Goal: Task Accomplishment & Management: Use online tool/utility

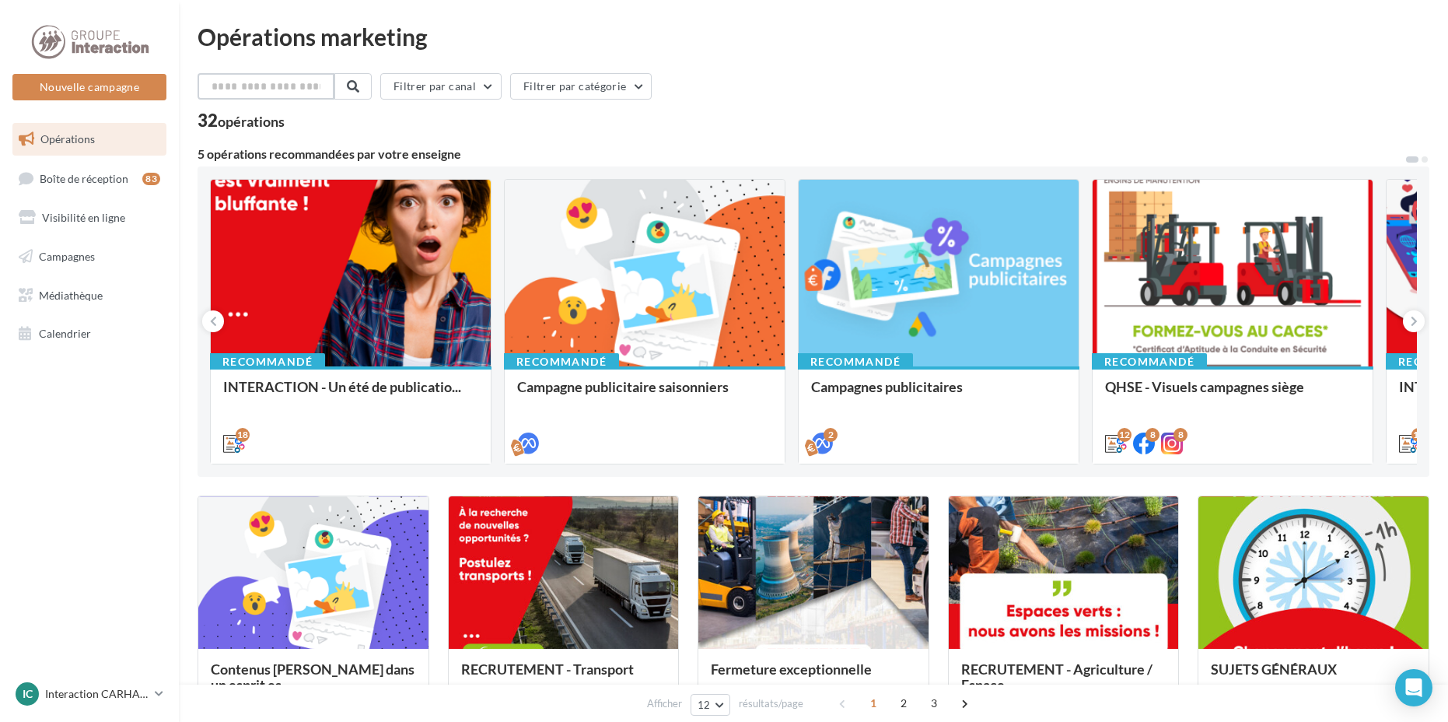
click at [317, 90] on input "text" at bounding box center [266, 86] width 137 height 26
type input "*****"
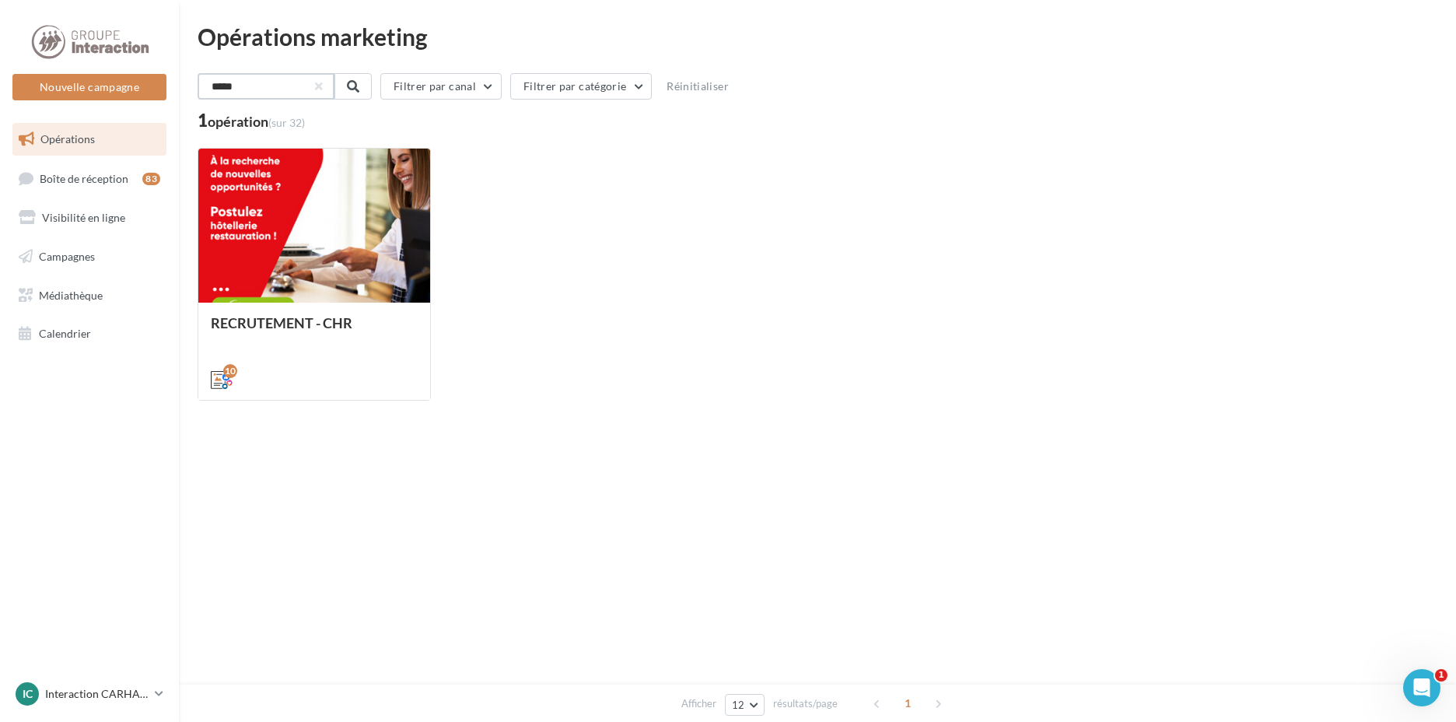
click at [268, 83] on input "*****" at bounding box center [266, 86] width 137 height 26
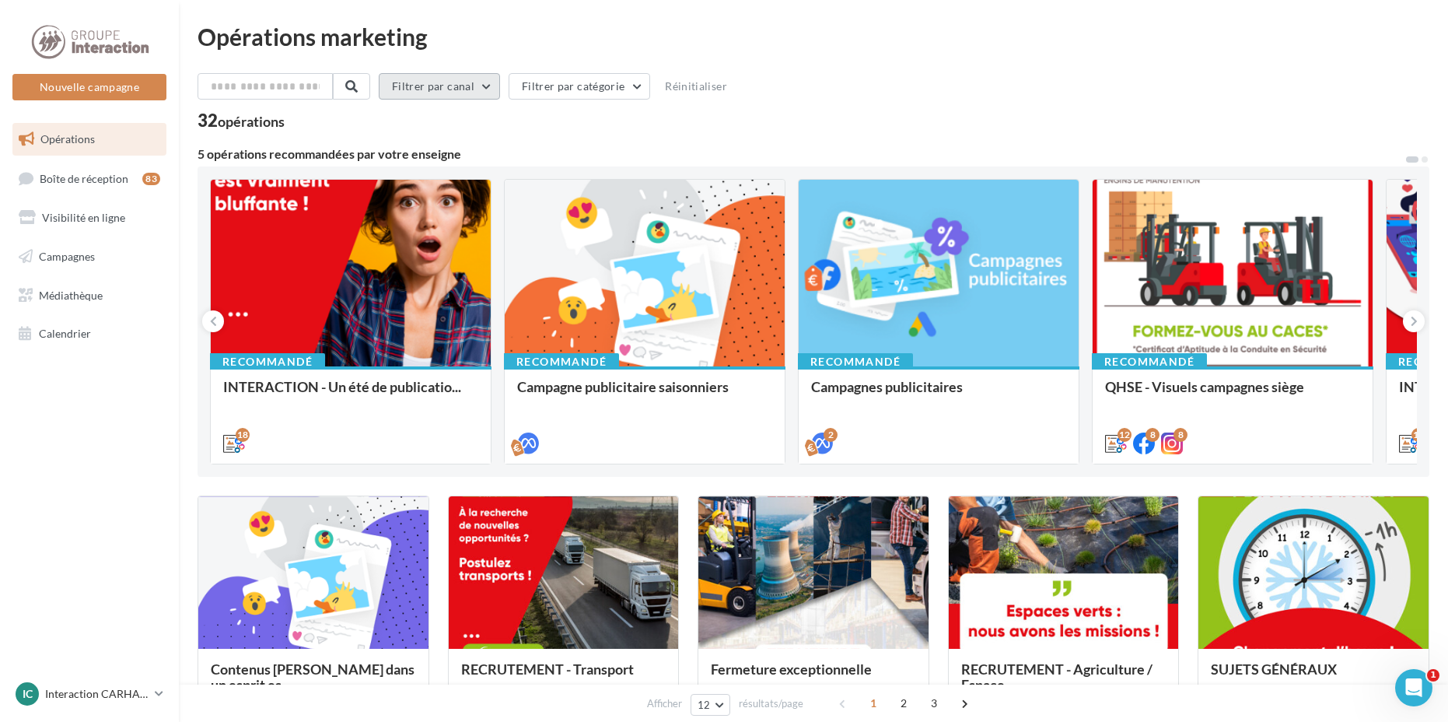
click at [424, 93] on button "Filtrer par canal" at bounding box center [439, 86] width 121 height 26
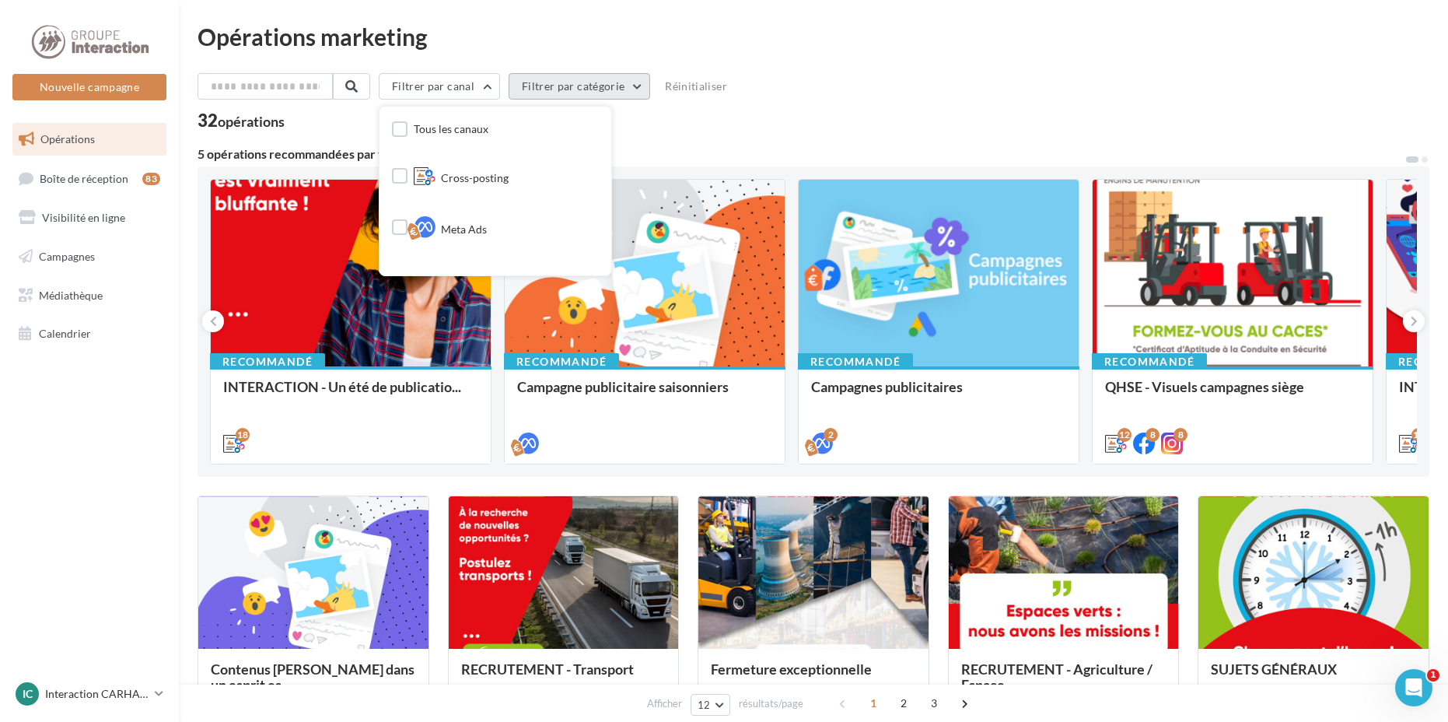
click at [604, 93] on button "Filtrer par catégorie" at bounding box center [580, 86] width 142 height 26
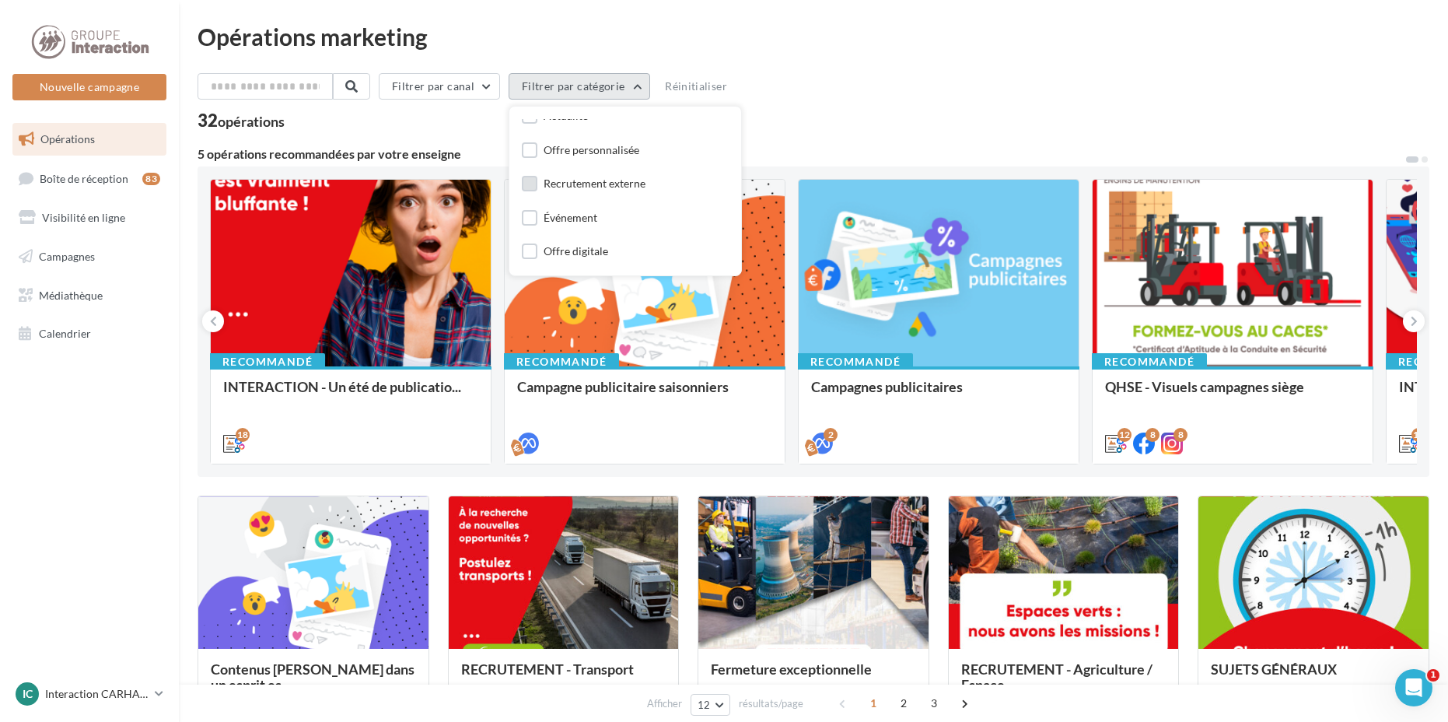
scroll to position [78, 0]
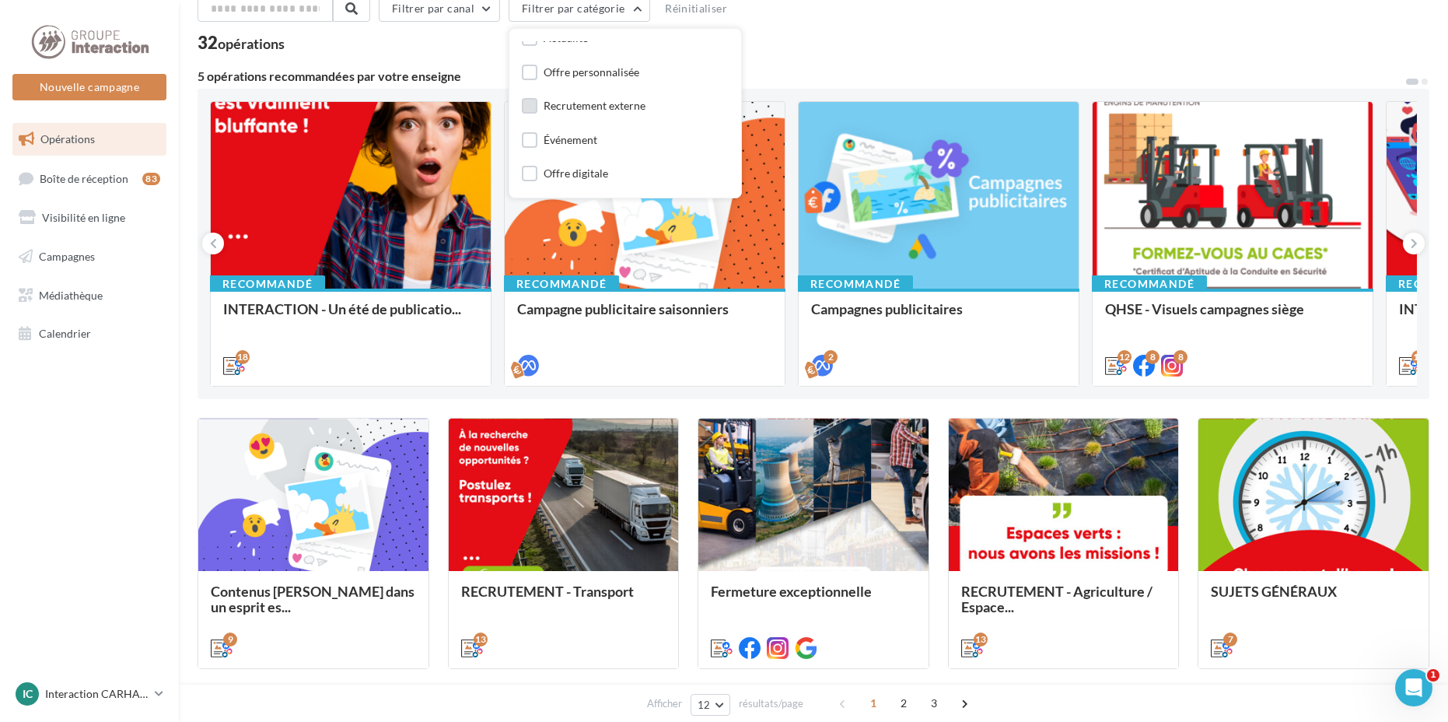
click at [537, 113] on label at bounding box center [530, 106] width 16 height 16
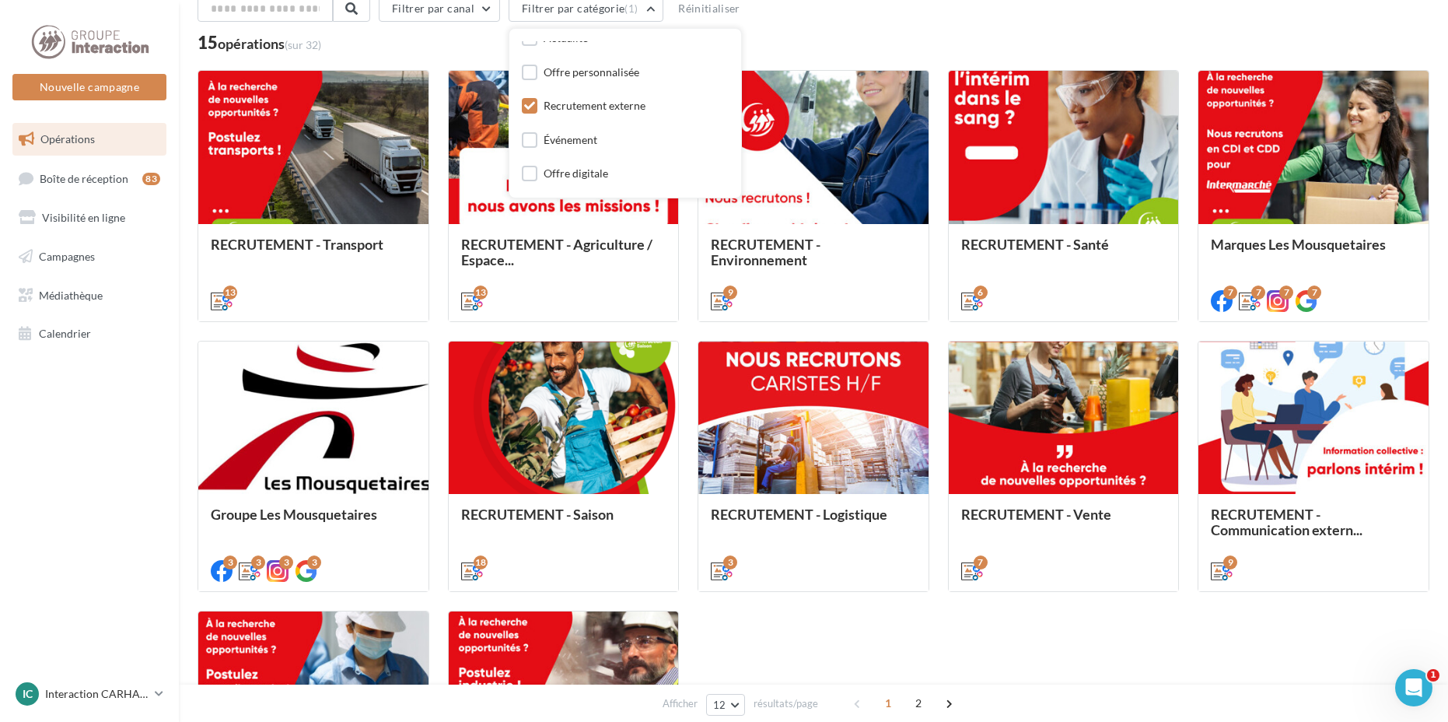
scroll to position [311, 0]
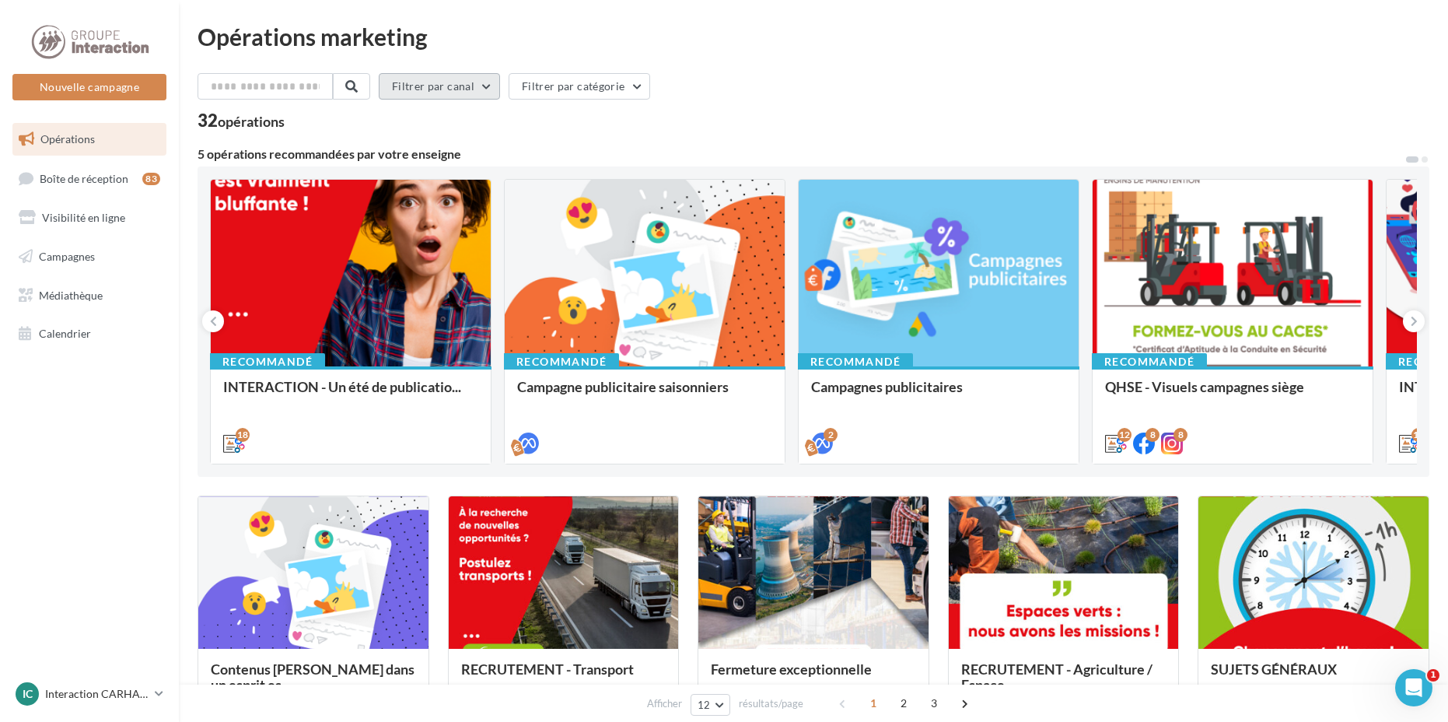
click at [435, 82] on button "Filtrer par canal" at bounding box center [439, 86] width 121 height 26
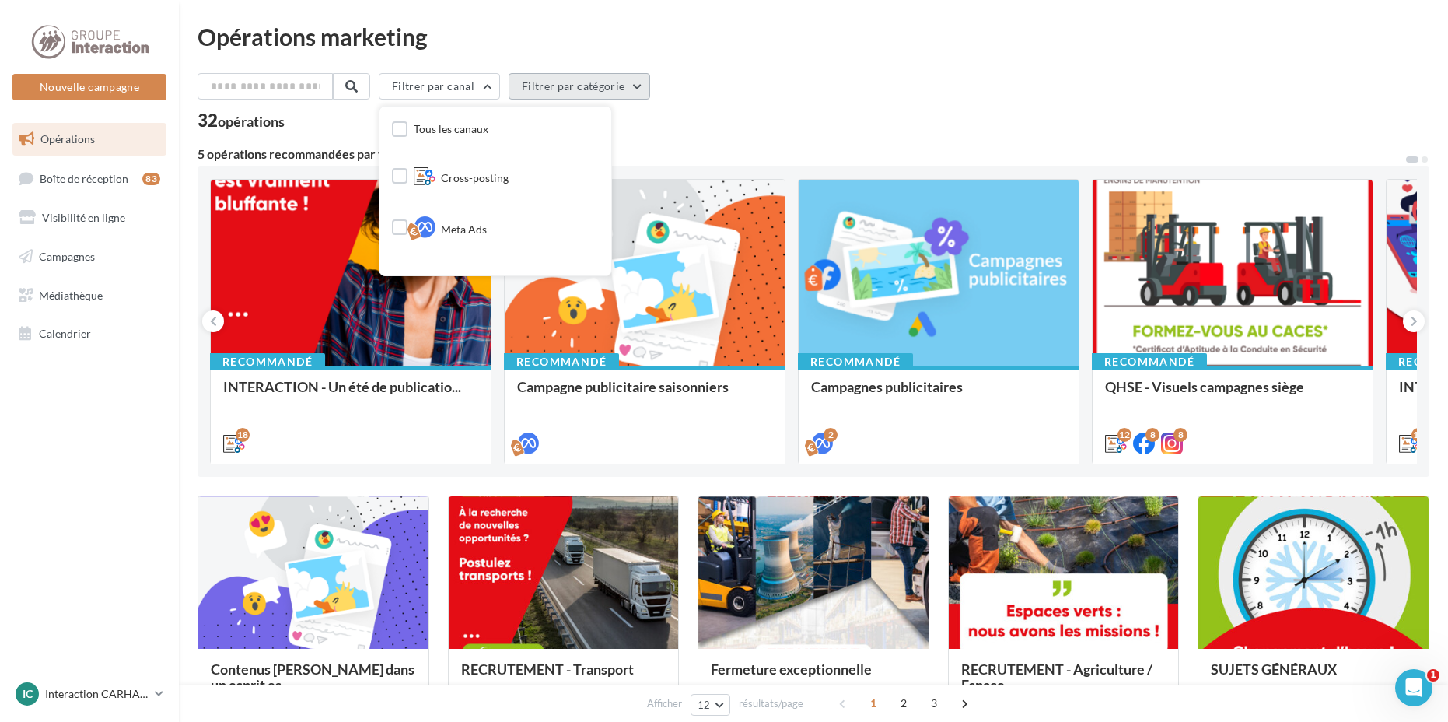
click at [639, 83] on button "Filtrer par catégorie" at bounding box center [580, 86] width 142 height 26
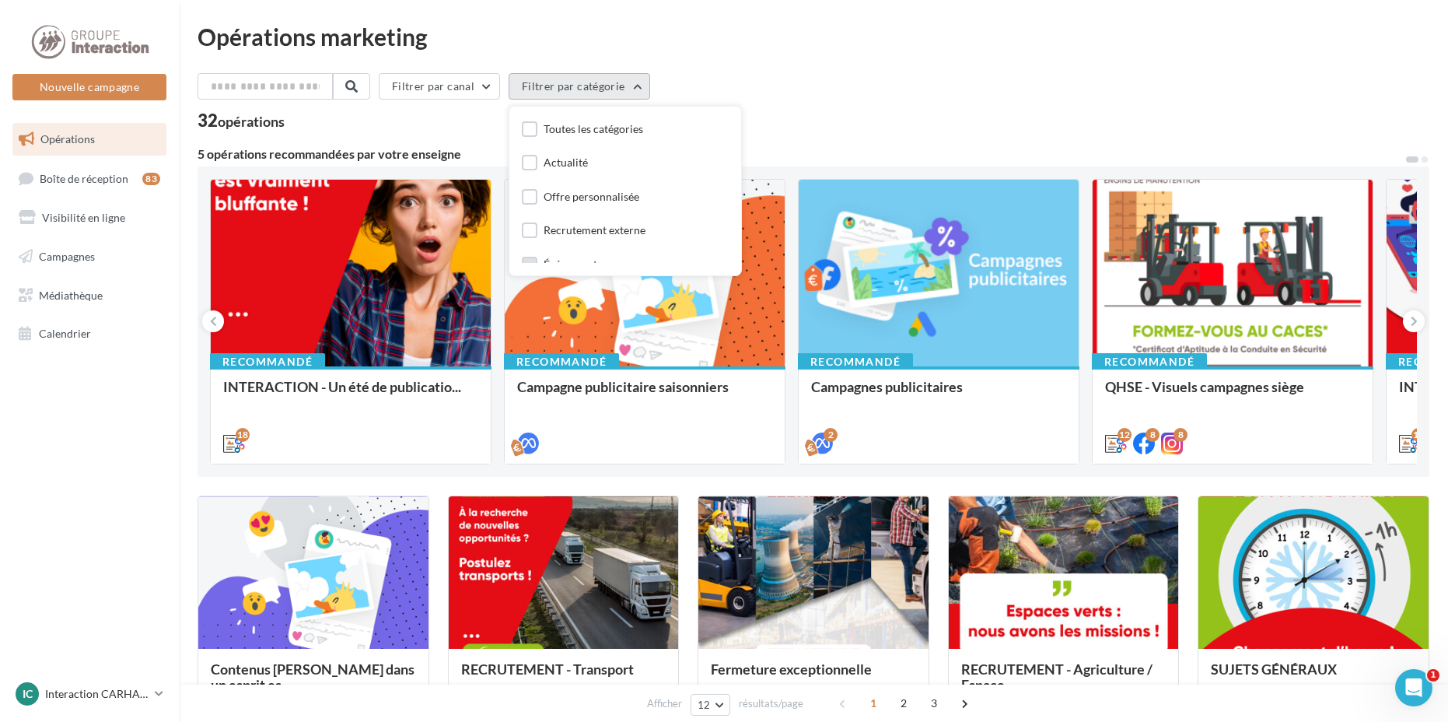
scroll to position [47, 0]
click at [612, 181] on div "Recrutement externe" at bounding box center [595, 184] width 102 height 16
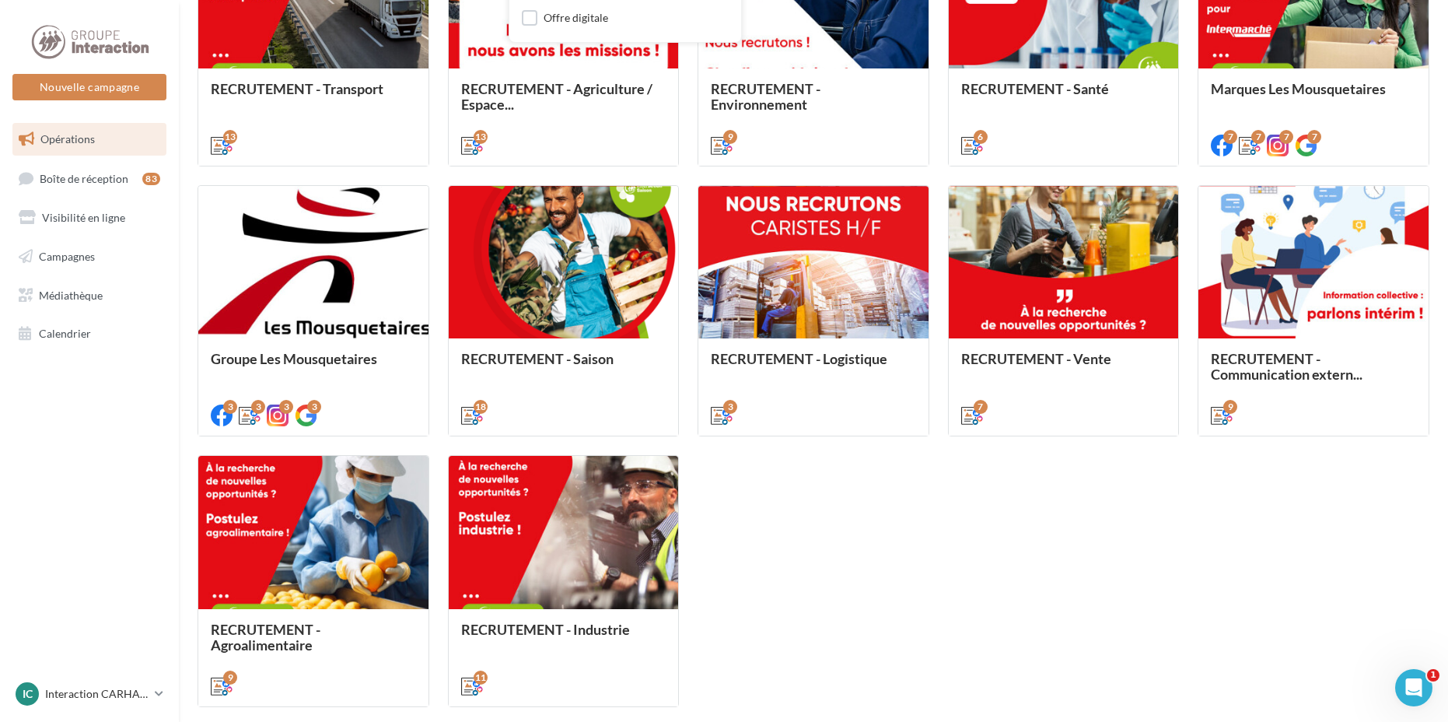
scroll to position [348, 0]
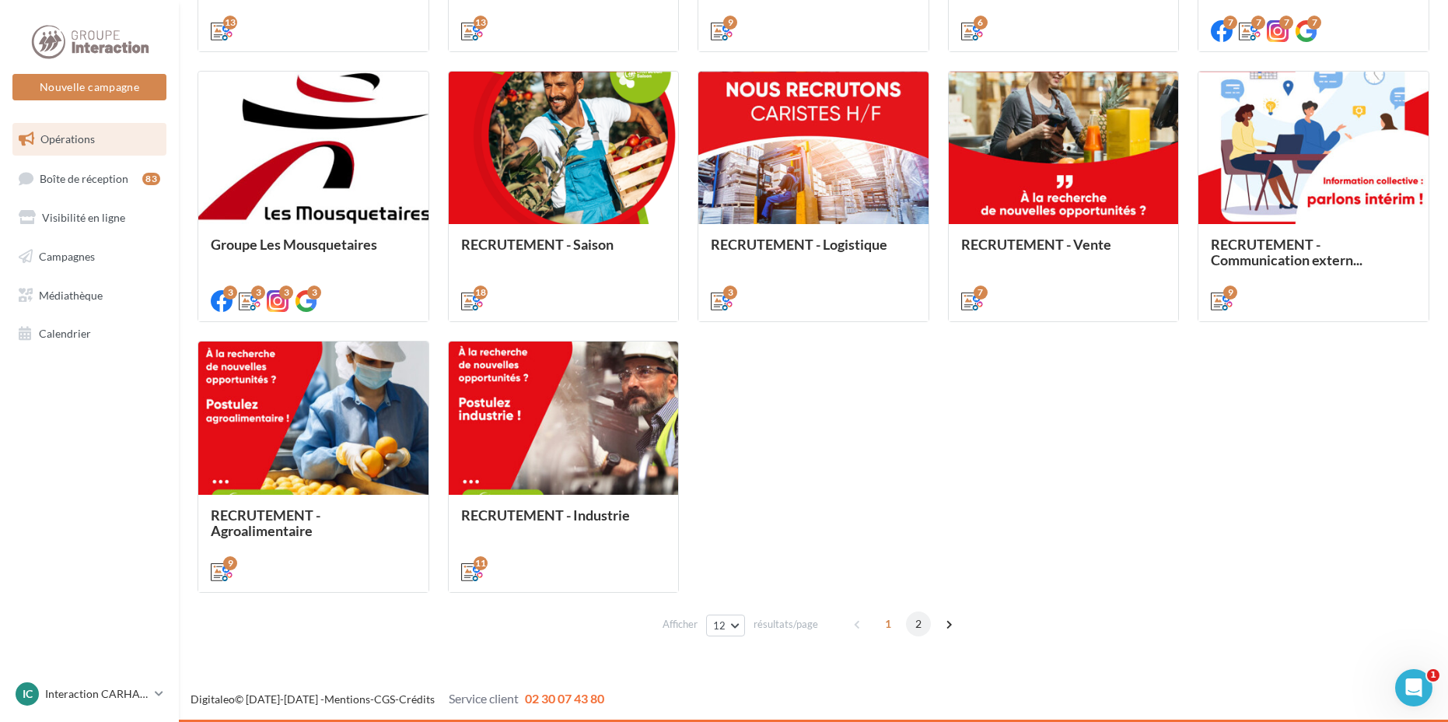
click at [919, 614] on span "2" at bounding box center [918, 623] width 25 height 25
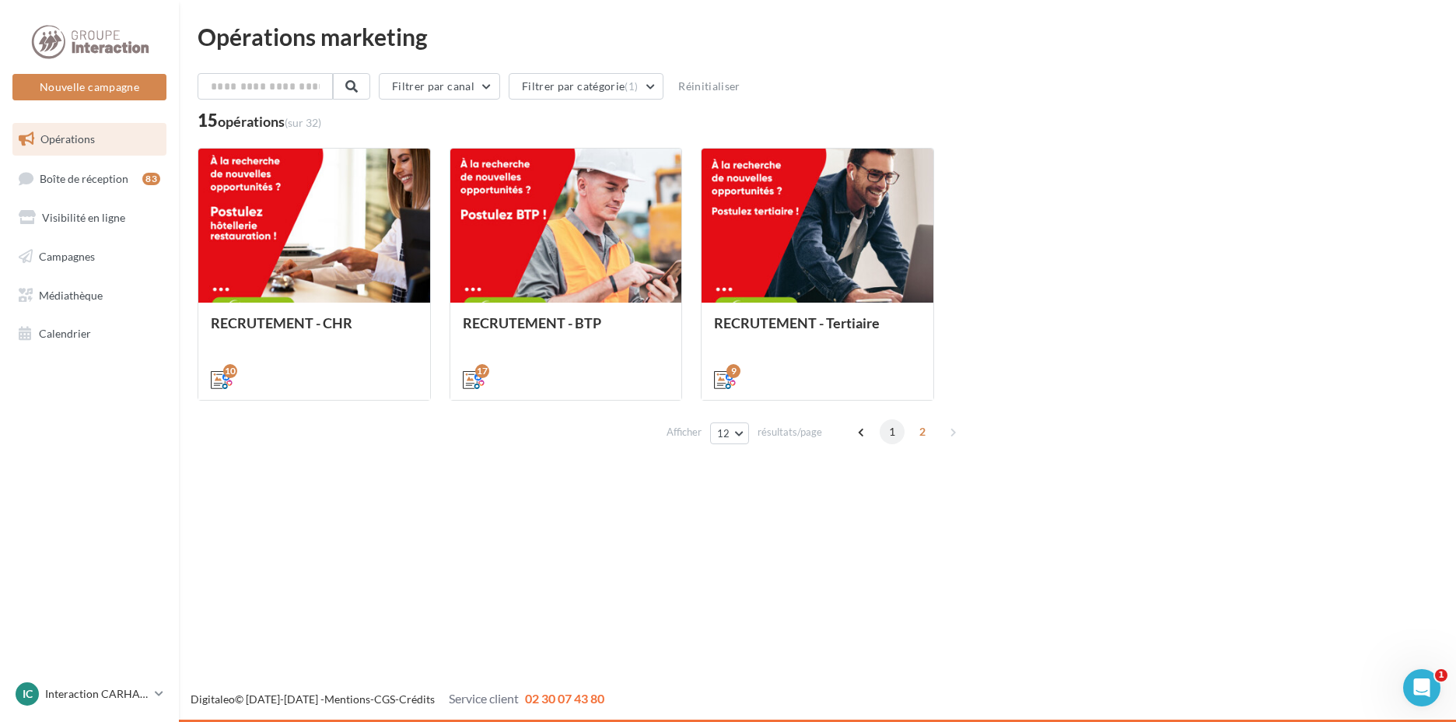
click at [890, 432] on span "1" at bounding box center [892, 431] width 25 height 25
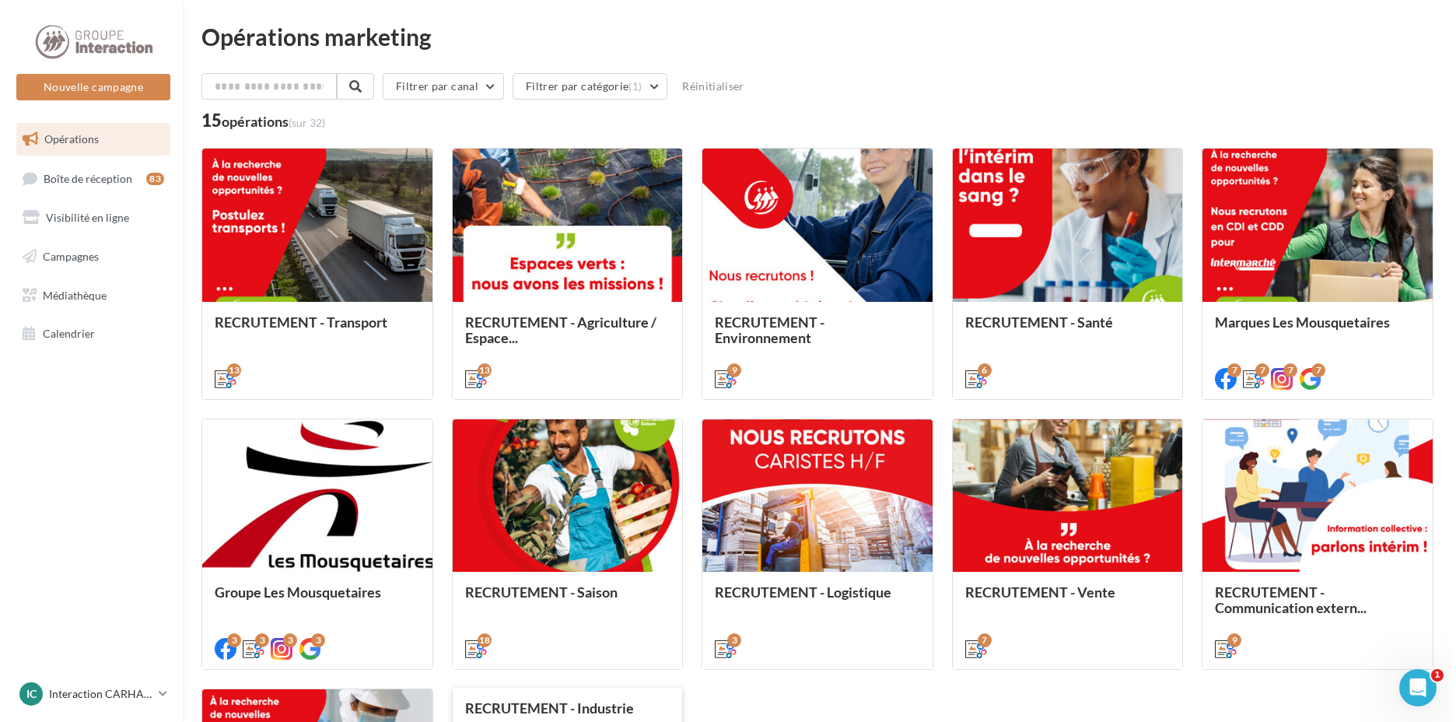
scroll to position [348, 0]
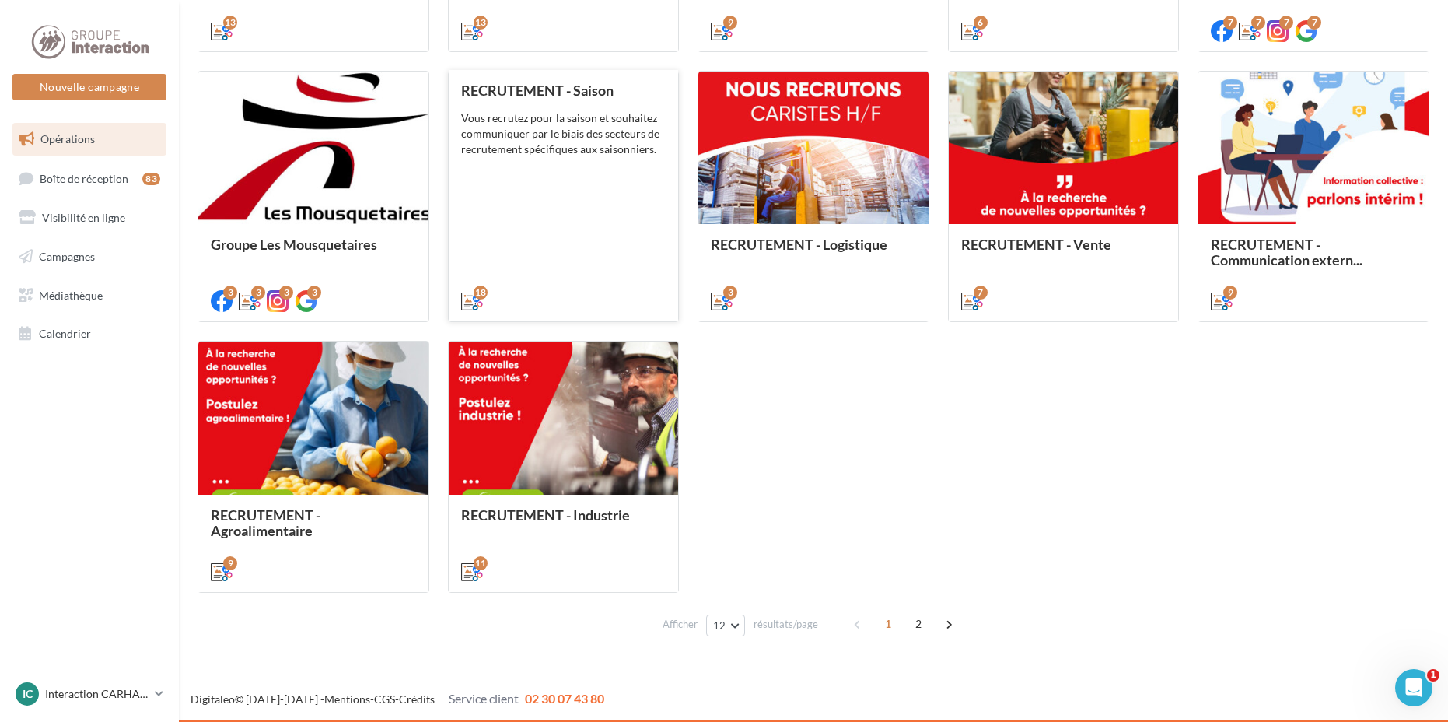
click at [555, 229] on div "RECRUTEMENT - Saison Vous recrutez pour la saison et souhaitez communiquer par …" at bounding box center [563, 195] width 205 height 226
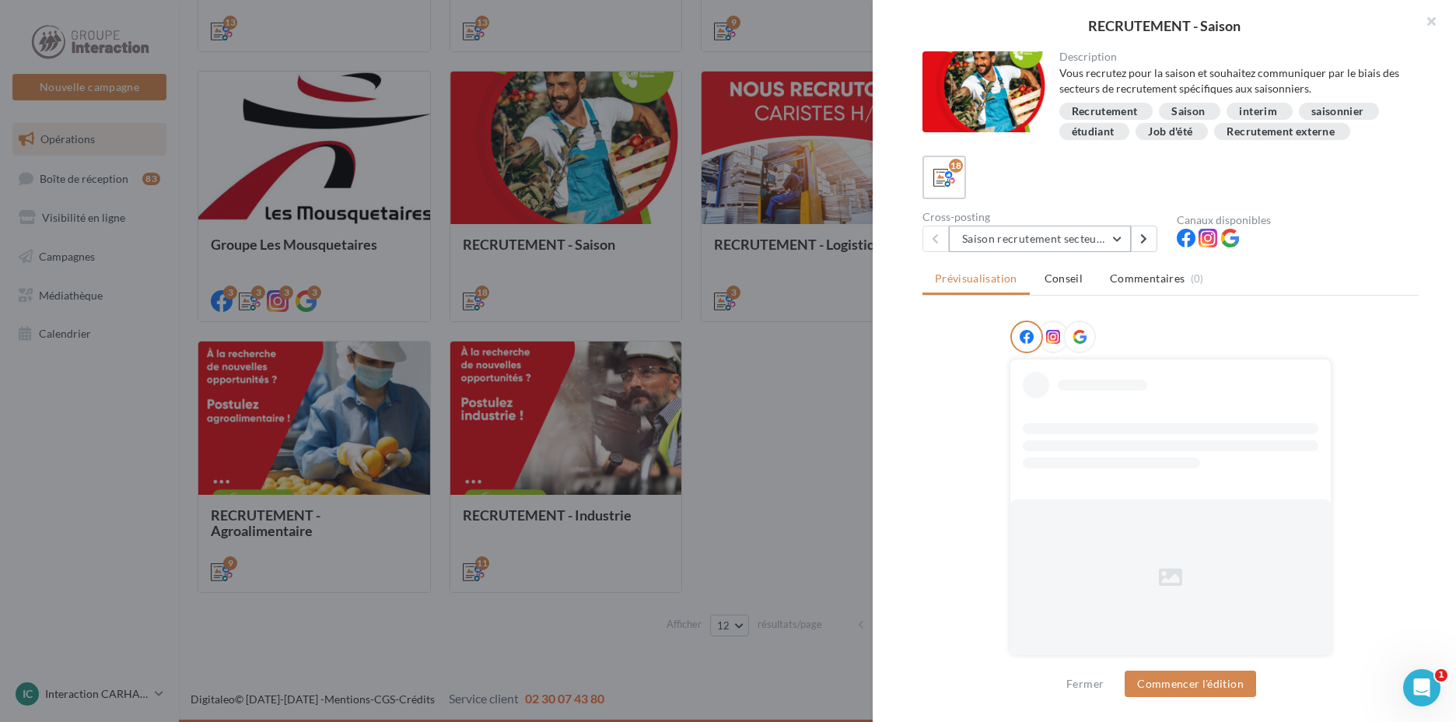
click at [1091, 236] on button "Saison recrutement secteur GMS" at bounding box center [1040, 239] width 182 height 26
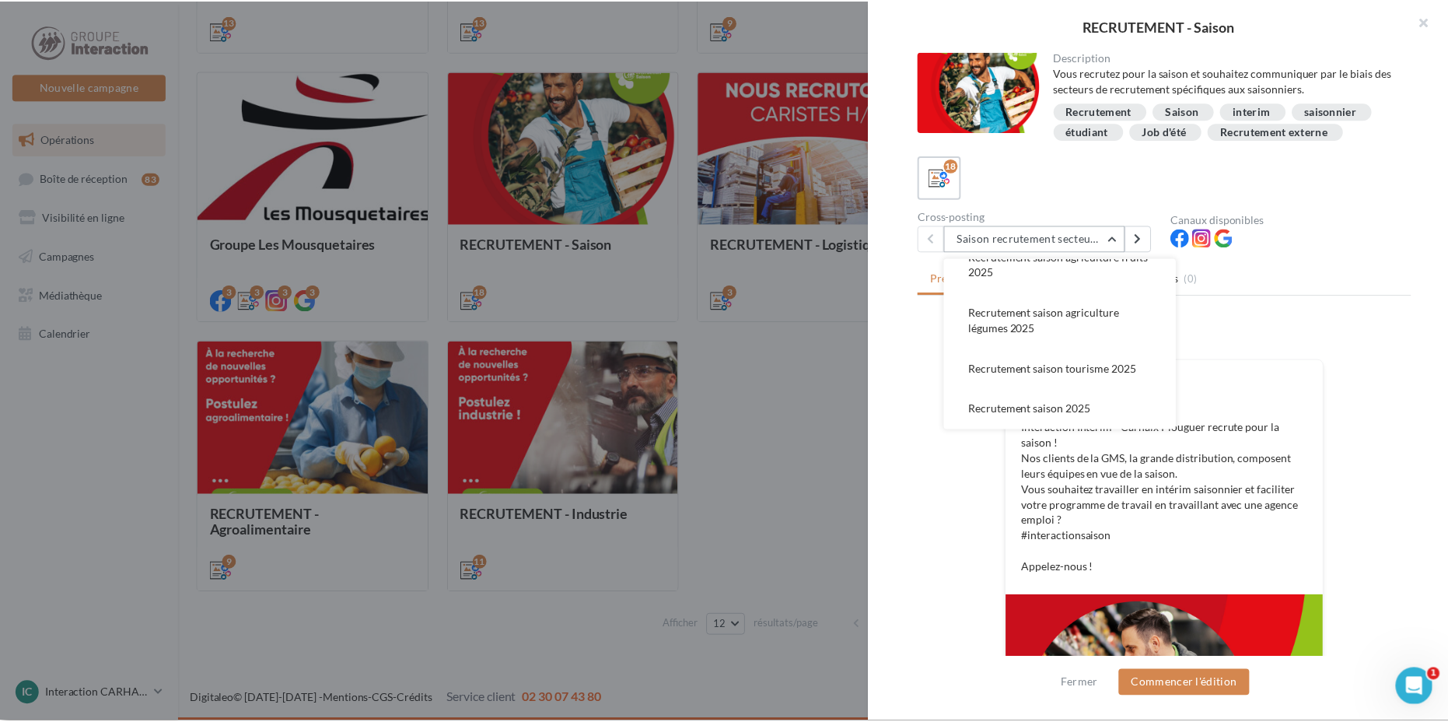
scroll to position [233, 0]
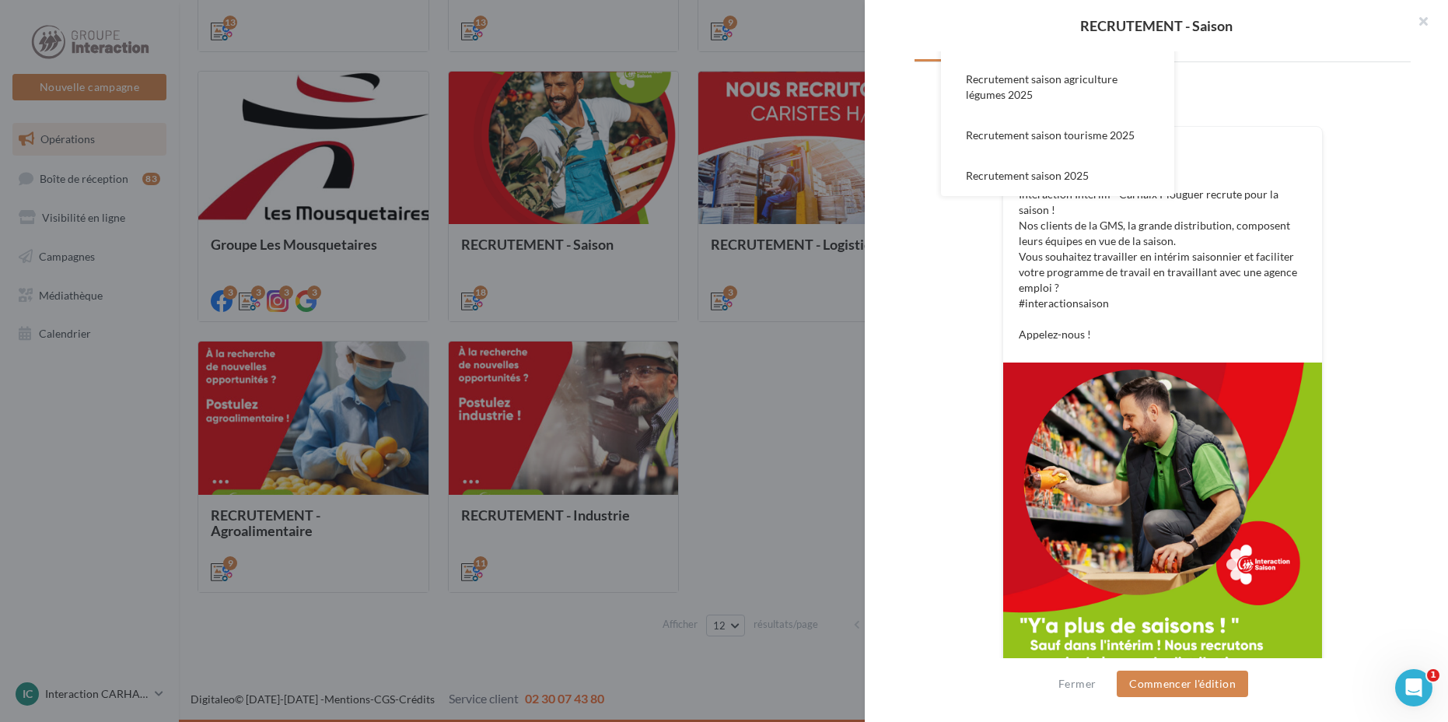
click at [820, 438] on div at bounding box center [724, 361] width 1448 height 722
